Goal: Task Accomplishment & Management: Use online tool/utility

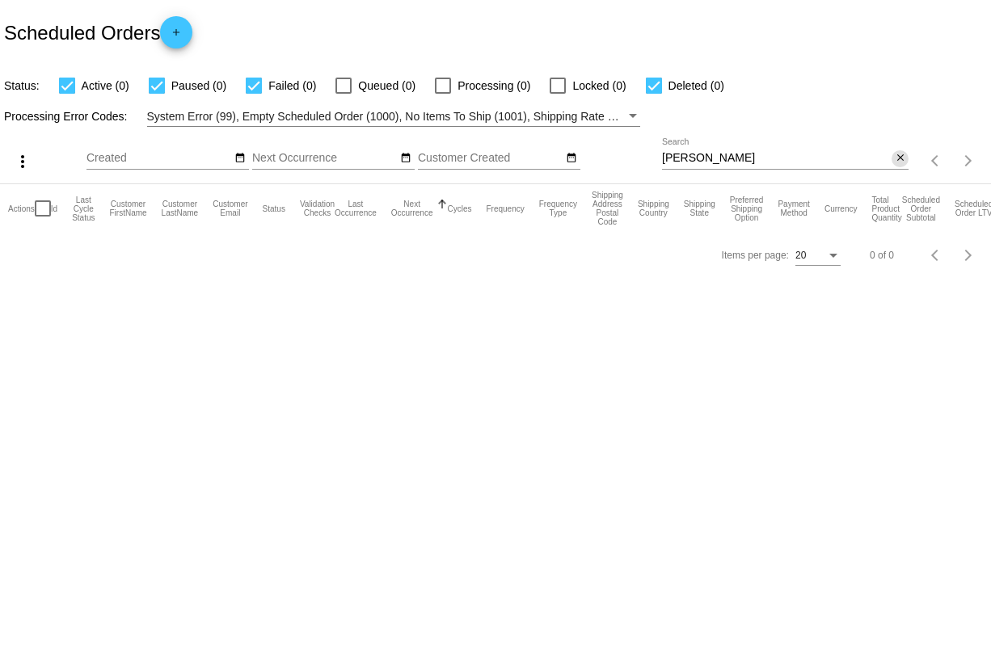
click at [895, 162] on mat-icon "close" at bounding box center [900, 158] width 11 height 13
click at [895, 162] on mat-icon "search" at bounding box center [898, 161] width 19 height 25
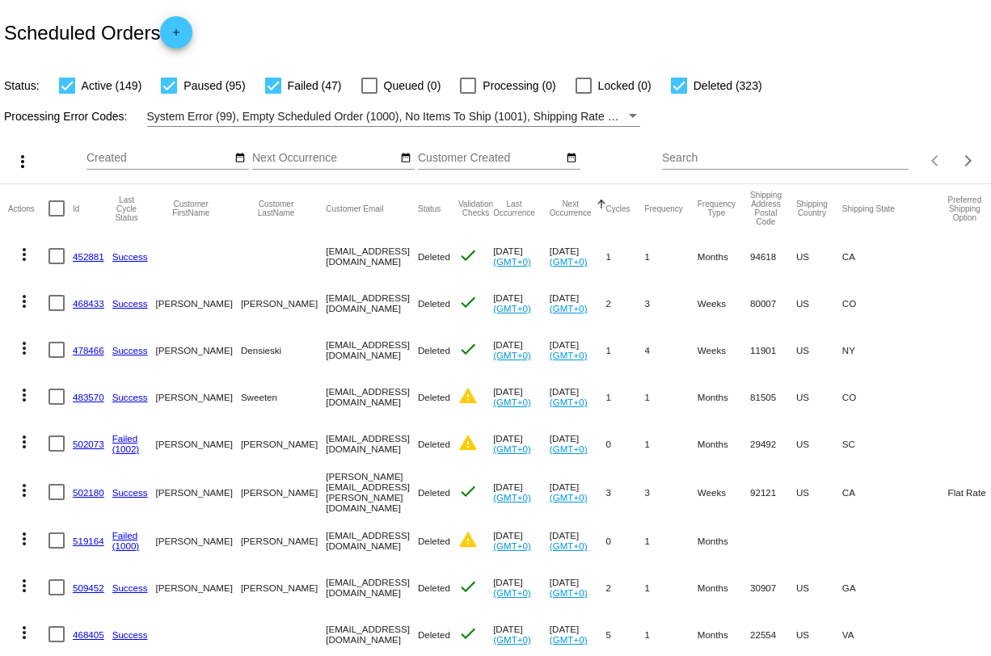
click at [740, 160] on input "Search" at bounding box center [785, 158] width 246 height 13
paste input "[EMAIL_ADDRESS][DOMAIN_NAME]"
type input "[EMAIL_ADDRESS][DOMAIN_NAME]"
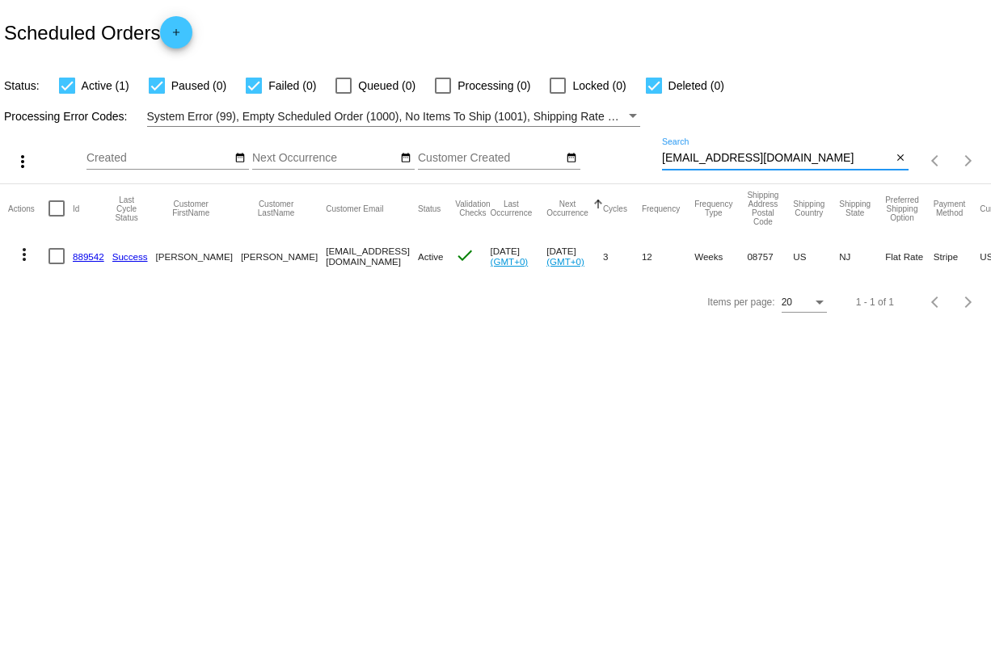
click at [86, 259] on link "889542" at bounding box center [89, 256] width 32 height 11
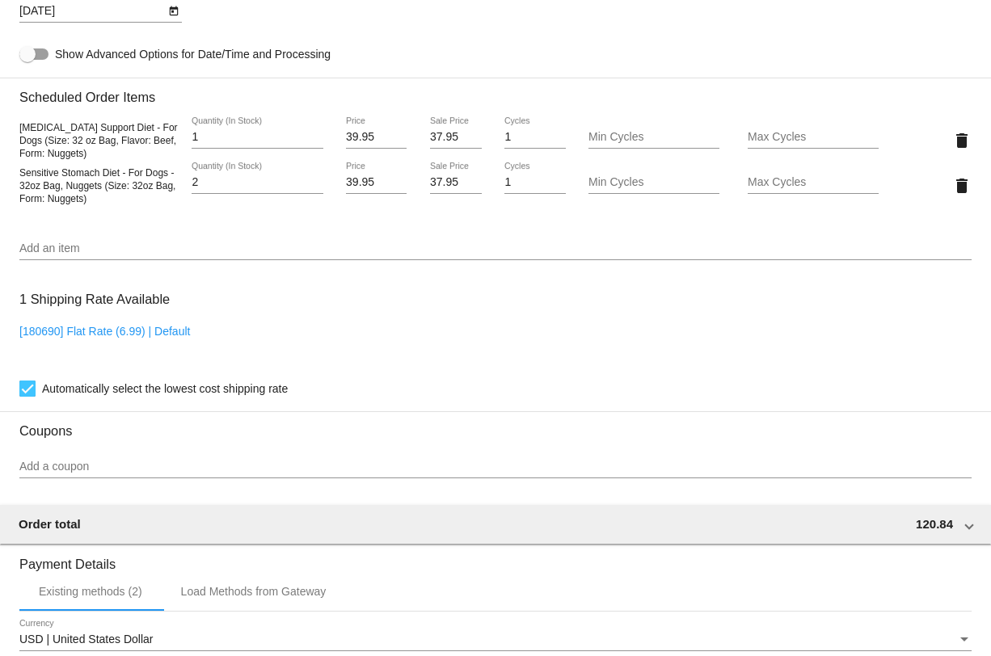
scroll to position [1061, 0]
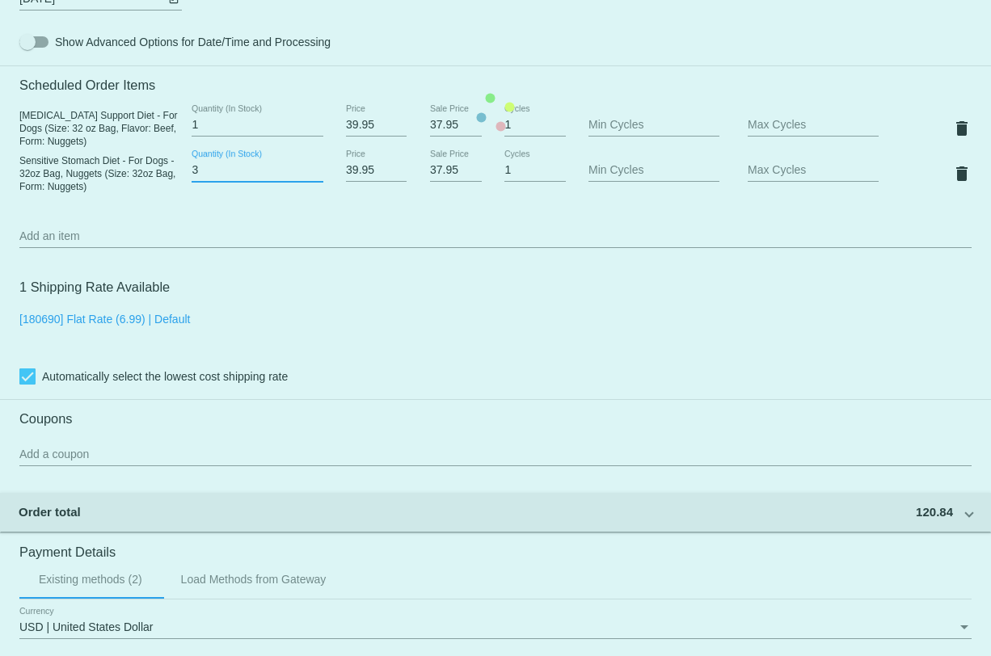
type input "3"
click at [315, 177] on input "3" at bounding box center [257, 170] width 131 height 13
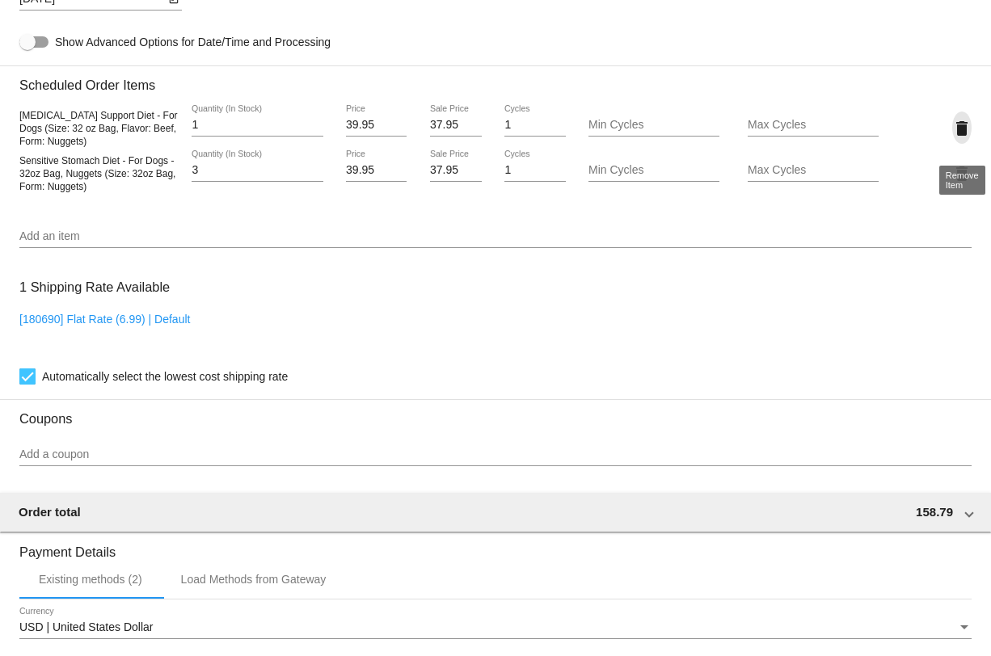
click at [960, 138] on mat-icon "delete" at bounding box center [961, 128] width 19 height 19
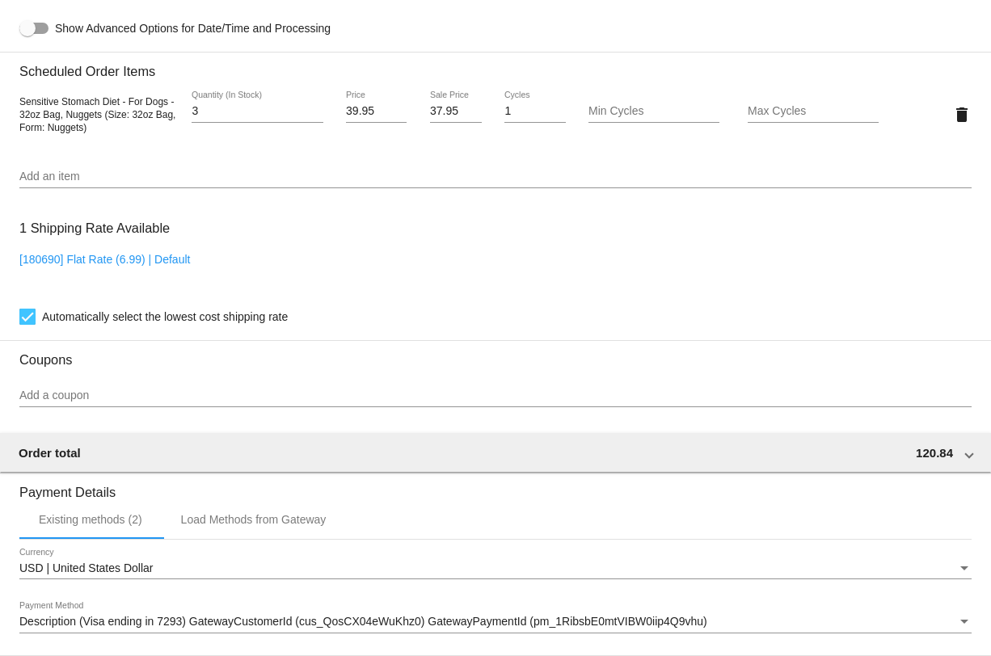
scroll to position [1316, 0]
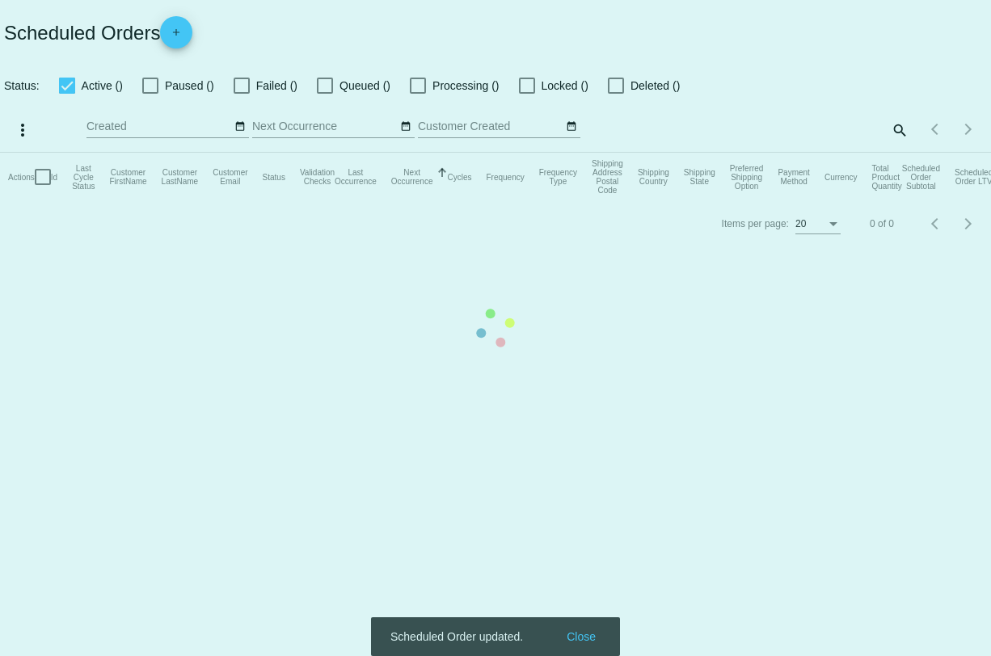
checkbox input "true"
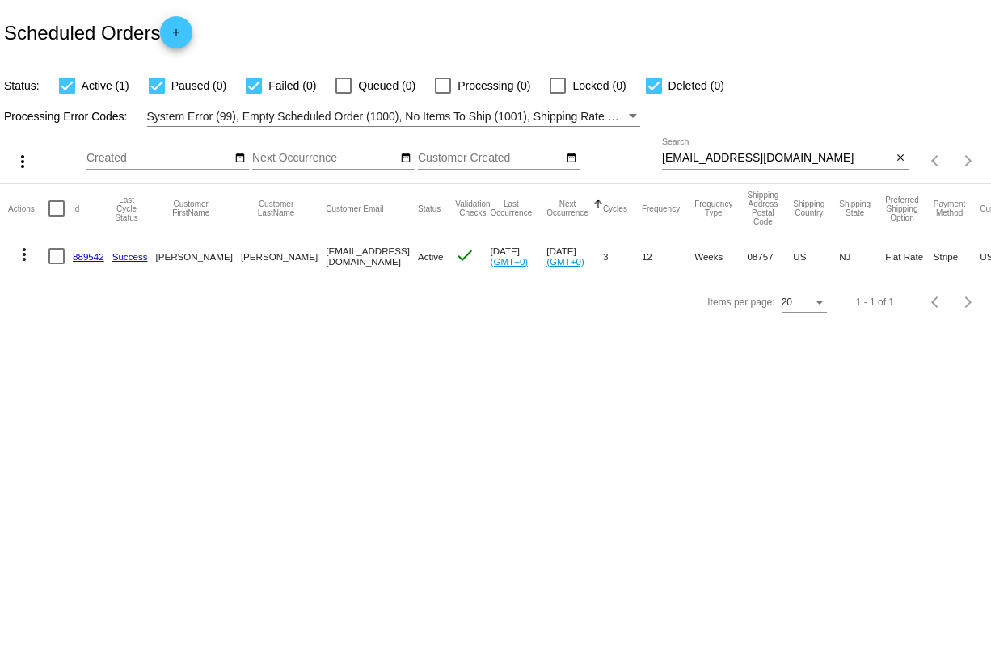
click at [92, 259] on link "889542" at bounding box center [89, 256] width 32 height 11
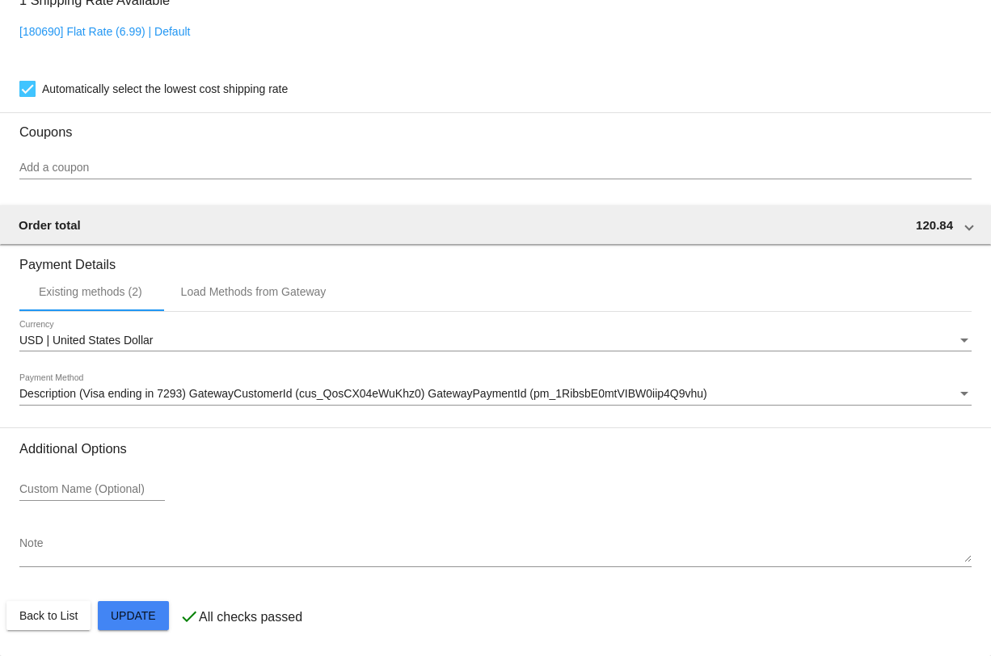
scroll to position [1312, 0]
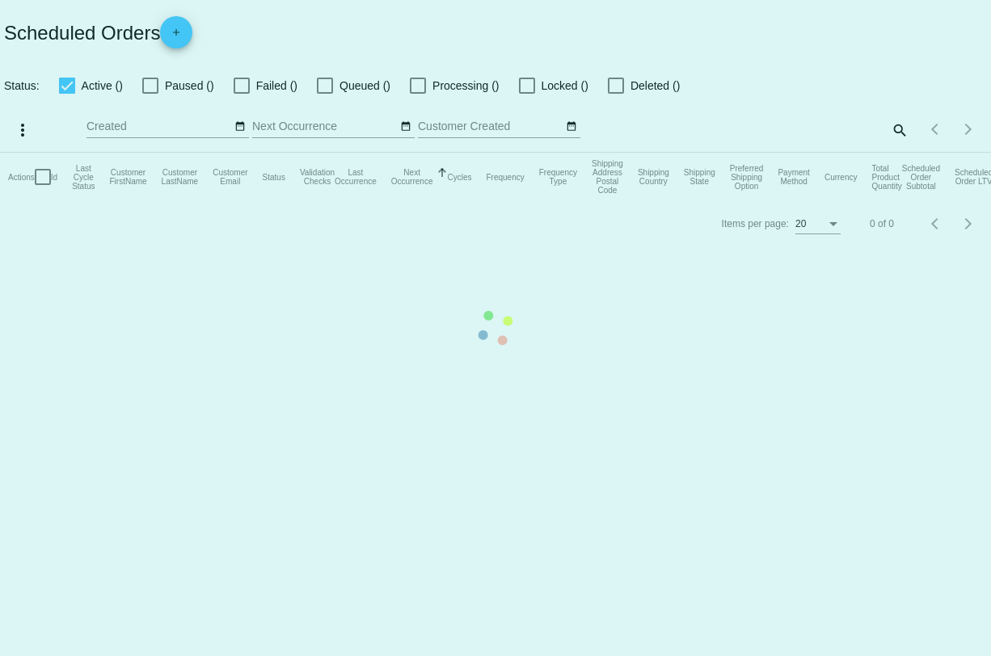
checkbox input "true"
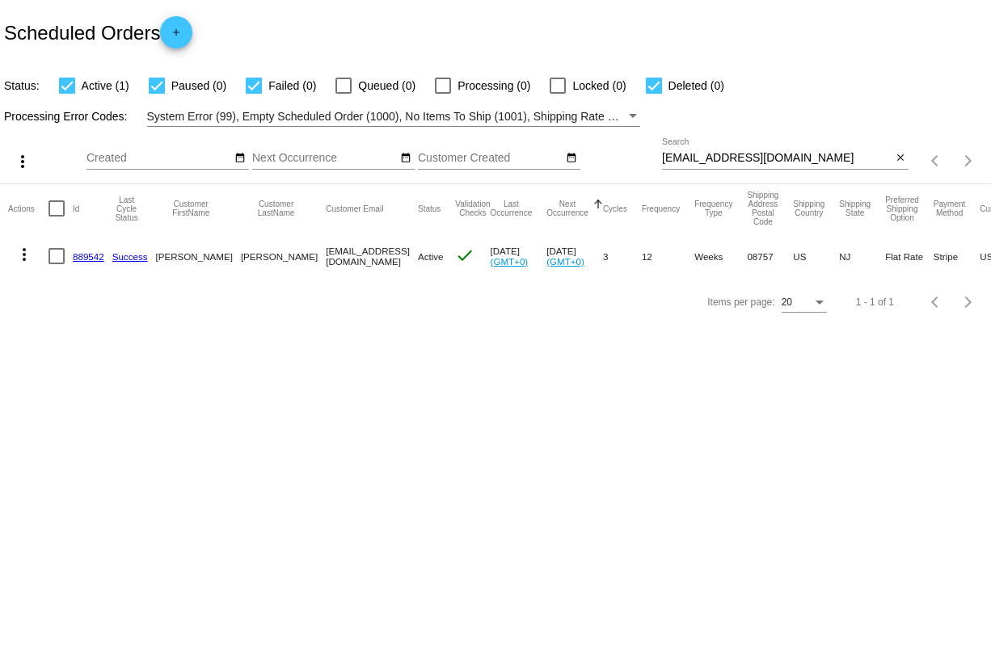
click at [90, 263] on mat-cell "889542" at bounding box center [93, 256] width 40 height 47
click at [89, 259] on link "889542" at bounding box center [89, 256] width 32 height 11
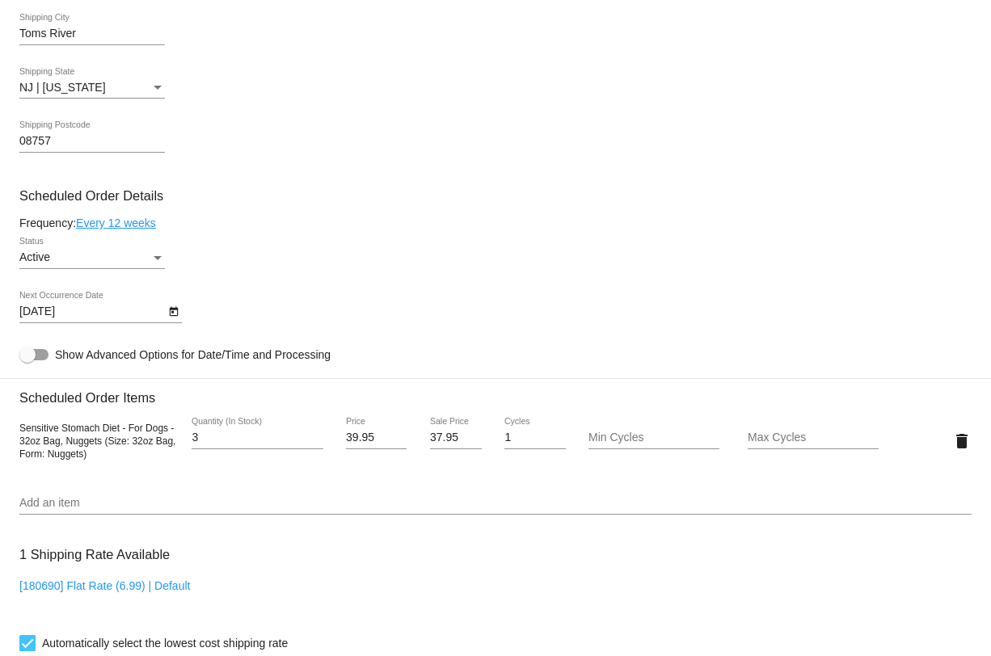
scroll to position [1316, 0]
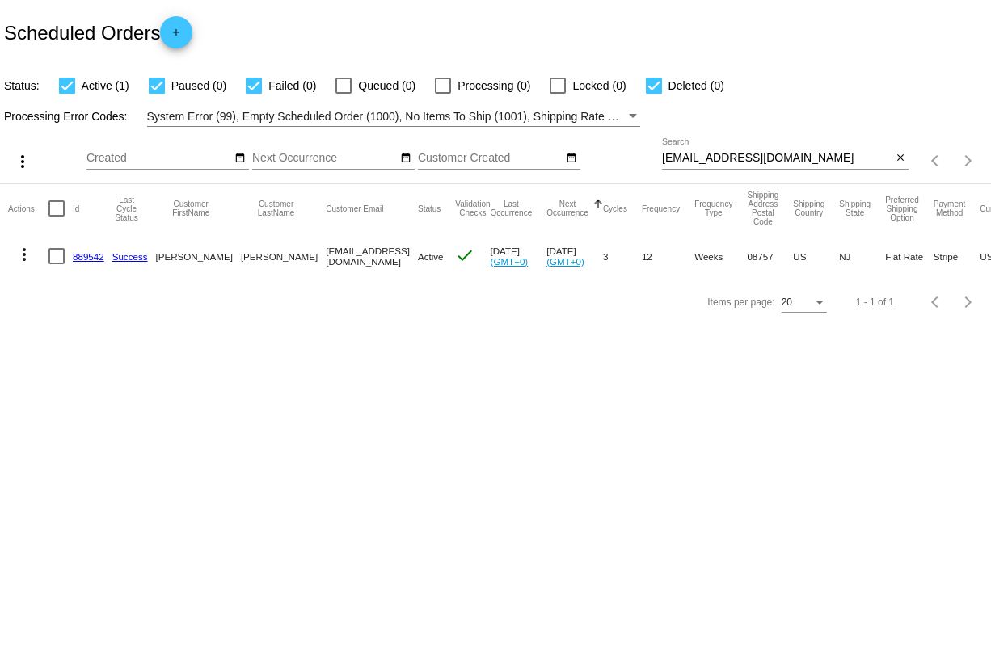
click at [25, 259] on mat-icon "more_vert" at bounding box center [24, 254] width 19 height 19
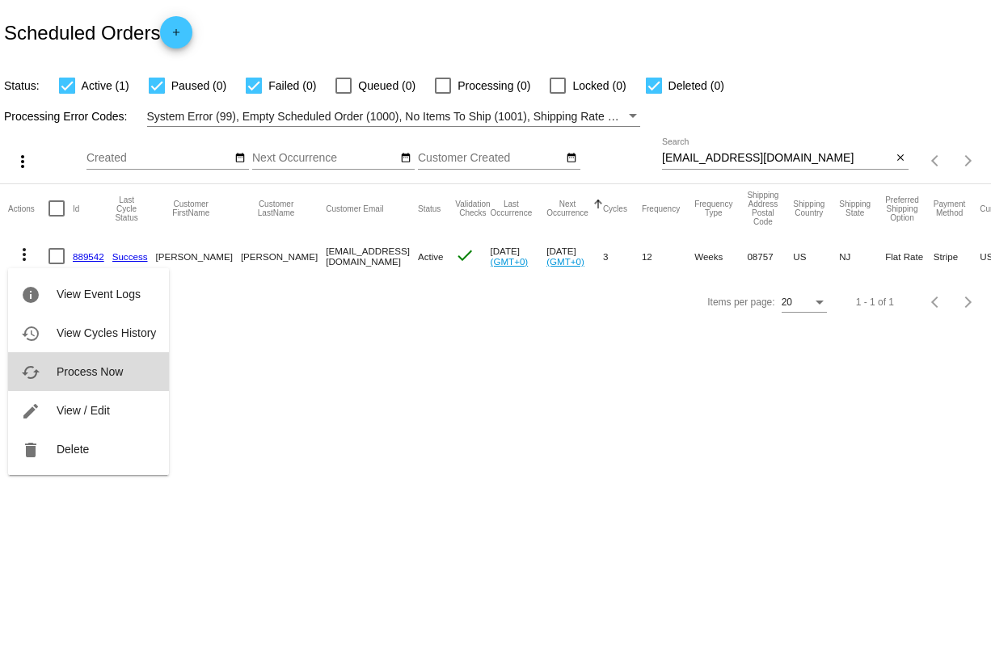
click at [124, 356] on button "cached Process Now" at bounding box center [88, 371] width 161 height 39
